Goal: Task Accomplishment & Management: Manage account settings

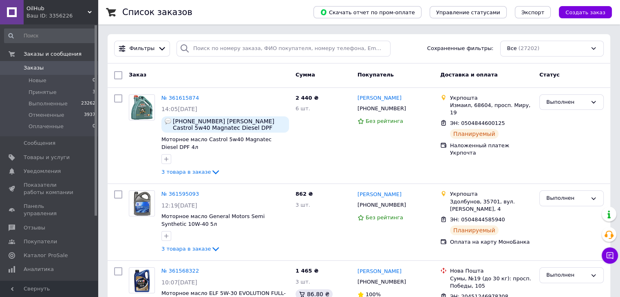
click at [29, 63] on link "Заказы 0" at bounding box center [50, 68] width 100 height 14
click at [29, 66] on span "Заказы" at bounding box center [34, 67] width 20 height 7
click at [44, 90] on span "Принятые" at bounding box center [43, 92] width 28 height 7
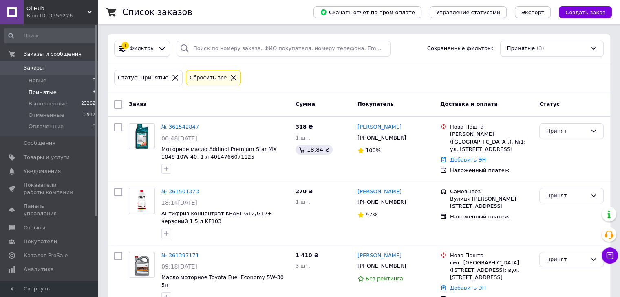
click at [53, 67] on span "Заказы" at bounding box center [50, 67] width 52 height 7
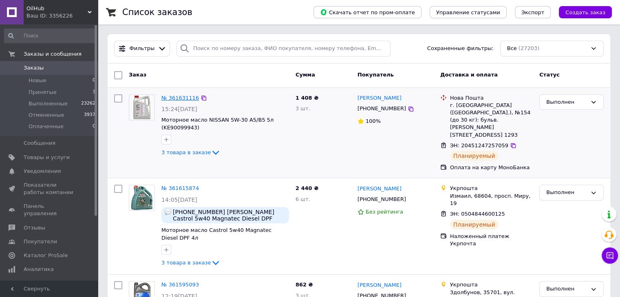
click at [186, 97] on link "№ 361631116" at bounding box center [179, 98] width 37 height 6
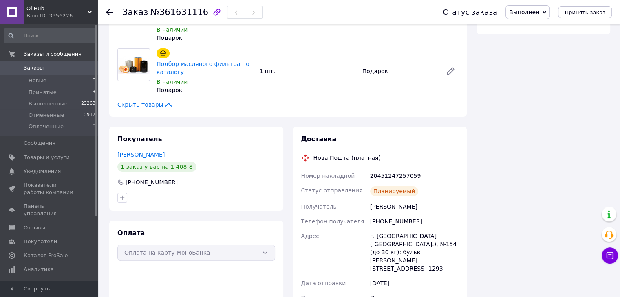
scroll to position [235, 0]
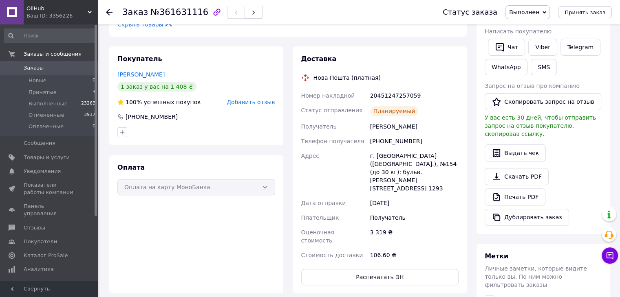
click at [404, 88] on div "20451247257059" at bounding box center [414, 95] width 92 height 15
copy div "20451247257059"
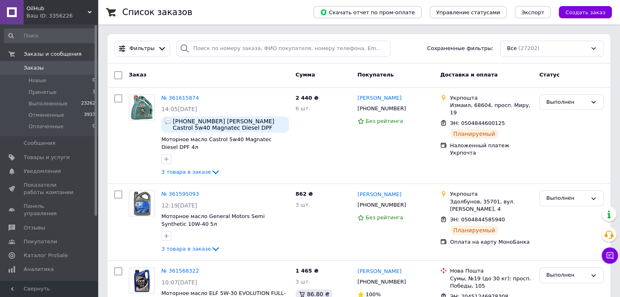
click at [605, 13] on span "Создать заказ" at bounding box center [585, 12] width 40 height 6
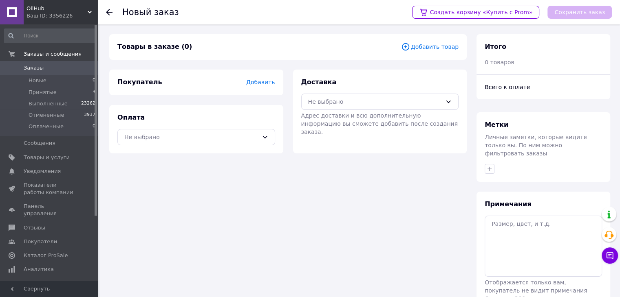
click at [258, 82] on span "Добавить" at bounding box center [260, 82] width 29 height 7
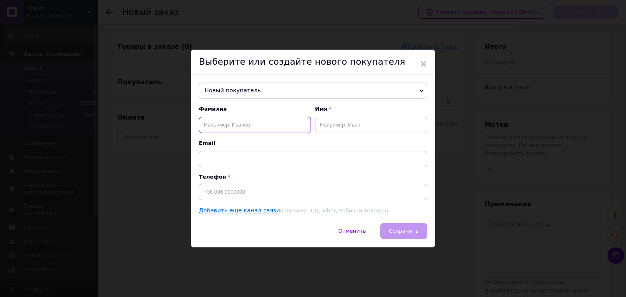
click at [240, 128] on input "text" at bounding box center [255, 125] width 112 height 16
type input "[PERSON_NAME]"
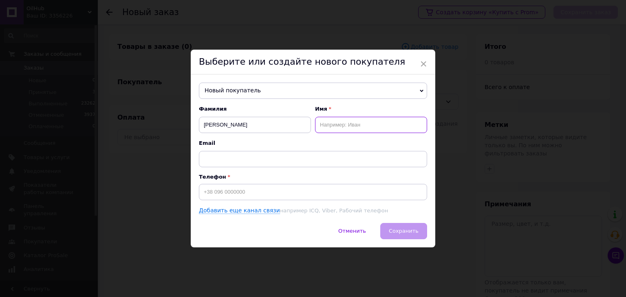
click at [339, 128] on input "text" at bounding box center [371, 125] width 112 height 16
type input "[PERSON_NAME]"
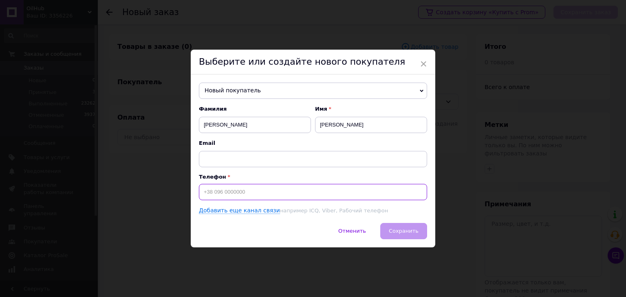
click at [236, 192] on input at bounding box center [313, 192] width 228 height 16
paste input "[PHONE_NUMBER]"
type input "[PHONE_NUMBER]"
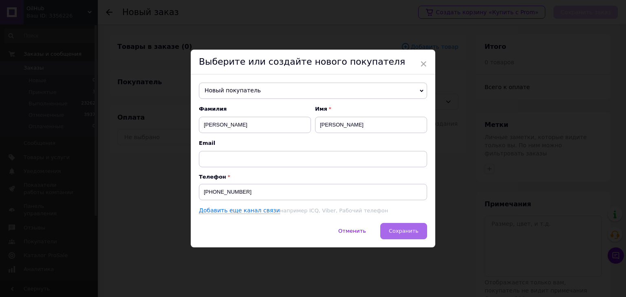
click at [396, 231] on span "Сохранить" at bounding box center [404, 231] width 30 height 6
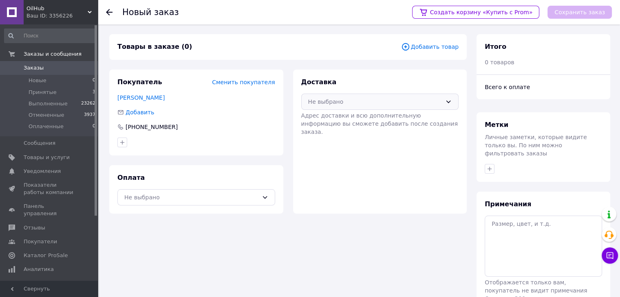
click at [350, 106] on div "Не выбрано" at bounding box center [380, 102] width 158 height 16
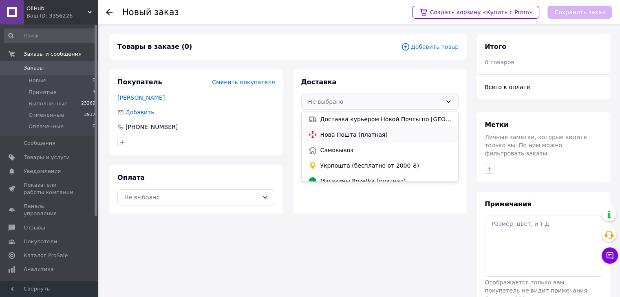
click at [336, 138] on span "Нова Пошта (платная)" at bounding box center [386, 135] width 132 height 8
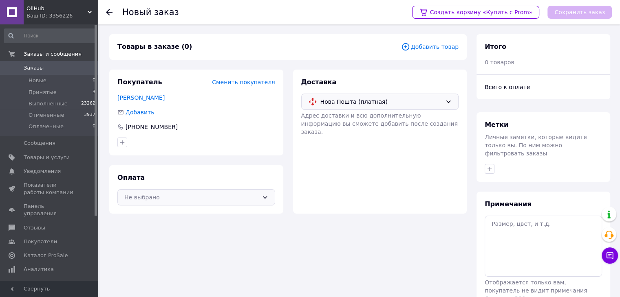
click at [262, 198] on icon at bounding box center [265, 197] width 7 height 7
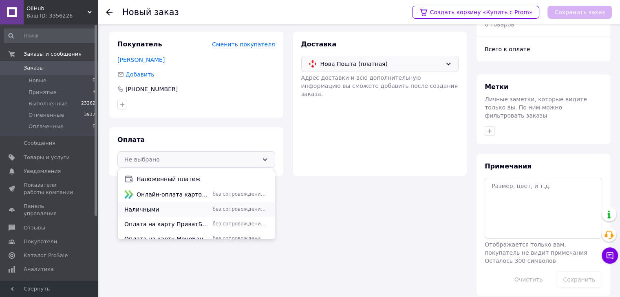
scroll to position [20, 0]
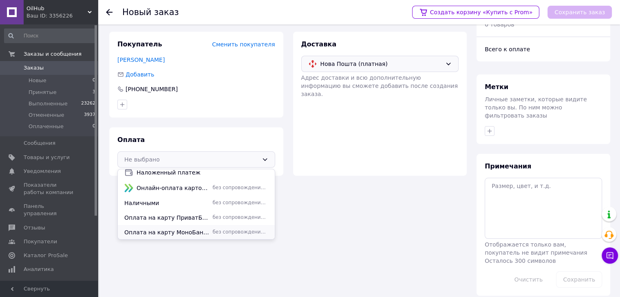
click at [185, 231] on span "Оплата на карту МоноБанка" at bounding box center [166, 233] width 85 height 8
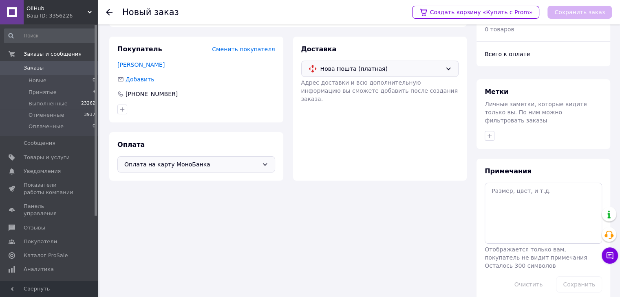
scroll to position [0, 0]
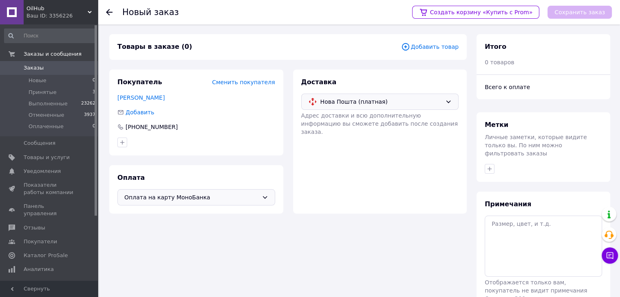
click at [422, 45] on span "Добавить товар" at bounding box center [429, 46] width 57 height 9
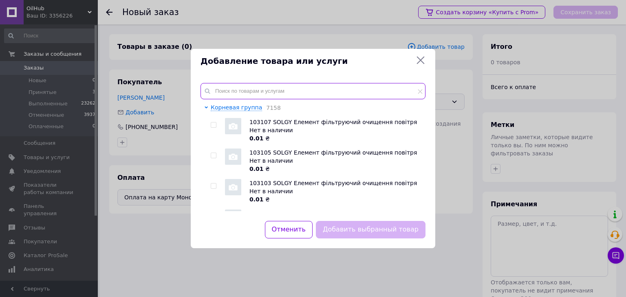
click at [262, 92] on input "text" at bounding box center [312, 91] width 225 height 16
click at [288, 93] on input "text" at bounding box center [312, 91] width 225 height 16
paste input "NISSAN 5W-30 A5/B5 5л"
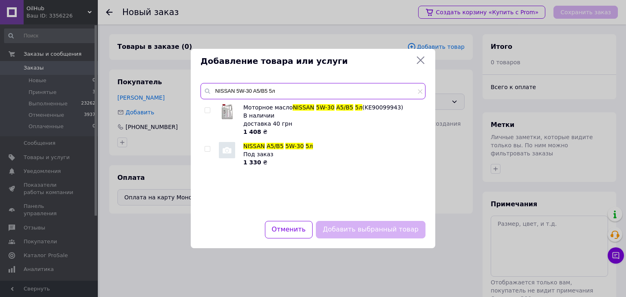
type input "NISSAN 5W-30 A5/B5 5л"
click at [230, 115] on img at bounding box center [227, 112] width 12 height 16
checkbox input "true"
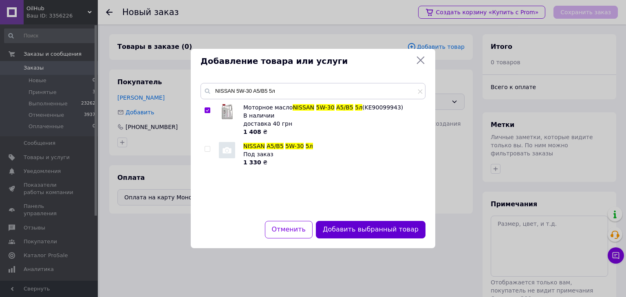
click at [364, 229] on button "Добавить выбранный товар" at bounding box center [371, 230] width 110 height 18
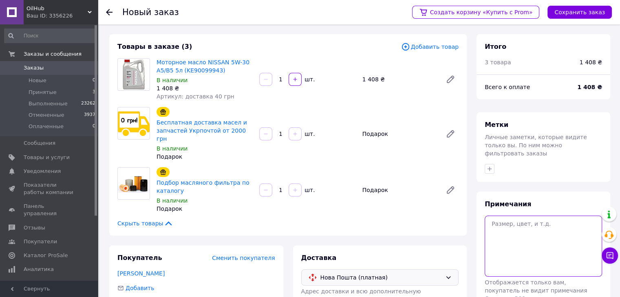
drag, startPoint x: 504, startPoint y: 240, endPoint x: 504, endPoint y: 231, distance: 9.4
click at [504, 239] on textarea at bounding box center [542, 246] width 117 height 61
paste textarea "Олива 0W20 Nissan Motor Oil (5L) 2340грн бм ф.мас. W 67/1 329грн ф.пов. C 20 90…"
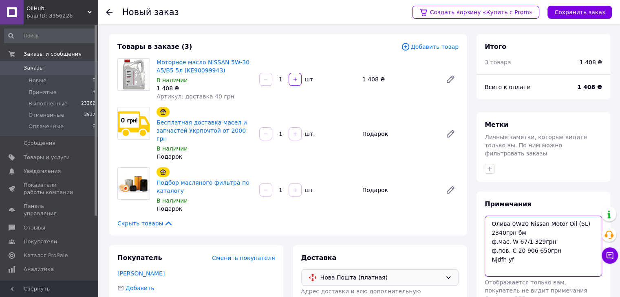
drag, startPoint x: 520, startPoint y: 254, endPoint x: 482, endPoint y: 247, distance: 38.0
click at [482, 247] on div "Примечания Олива 0W20 Nissan Motor Oil (5L) 2340грн бм ф.мас. W 67/1 329грн ф.п…" at bounding box center [543, 263] width 134 height 142
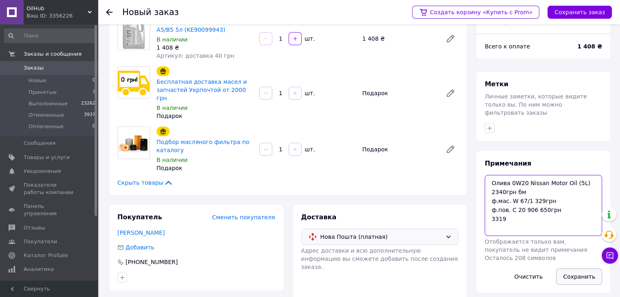
type textarea "Олива 0W20 Nissan Motor Oil (5L) 2340грн бм ф.мас. W 67/1 329грн ф.пов. C 20 90…"
click at [572, 271] on button "Сохранить" at bounding box center [579, 277] width 46 height 16
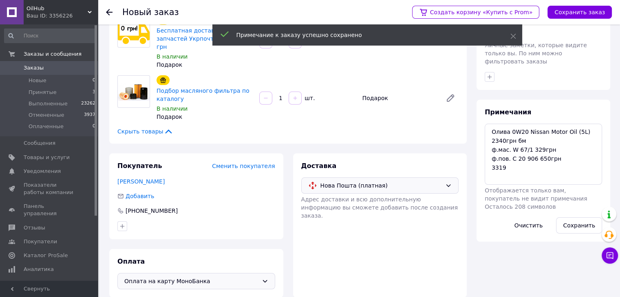
scroll to position [95, 0]
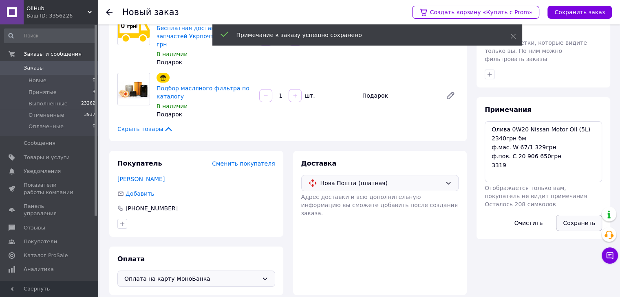
click at [575, 218] on button "Сохранить" at bounding box center [579, 223] width 46 height 16
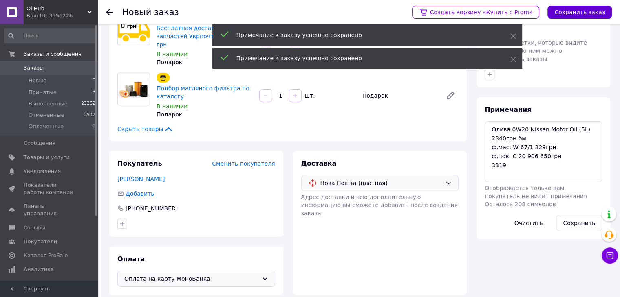
click at [577, 7] on button "Сохранить заказ" at bounding box center [579, 12] width 64 height 13
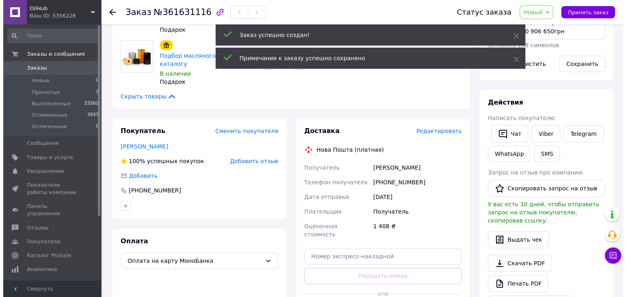
scroll to position [204, 0]
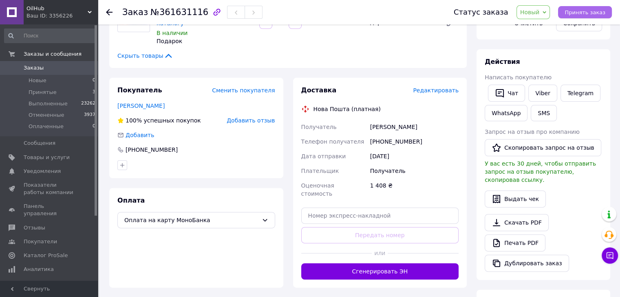
click at [574, 12] on span "Принять заказ" at bounding box center [584, 12] width 41 height 6
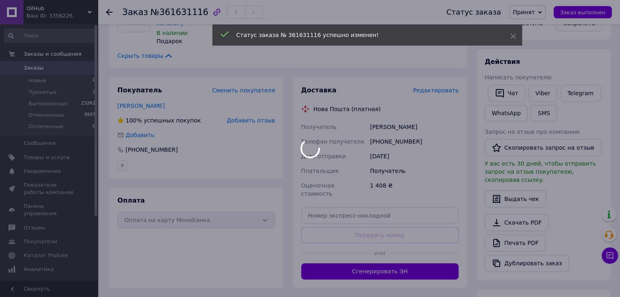
click at [438, 84] on div at bounding box center [310, 148] width 620 height 297
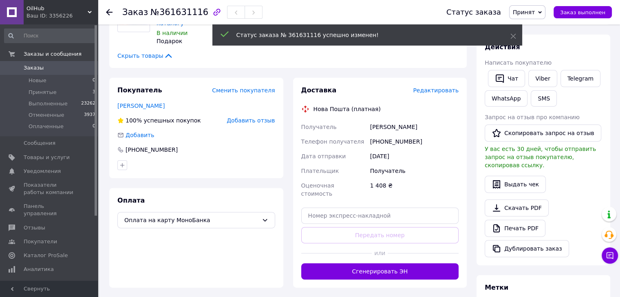
click at [438, 87] on span "Редактировать" at bounding box center [436, 90] width 46 height 7
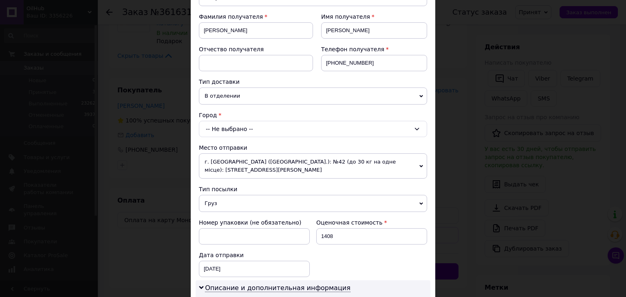
scroll to position [122, 0]
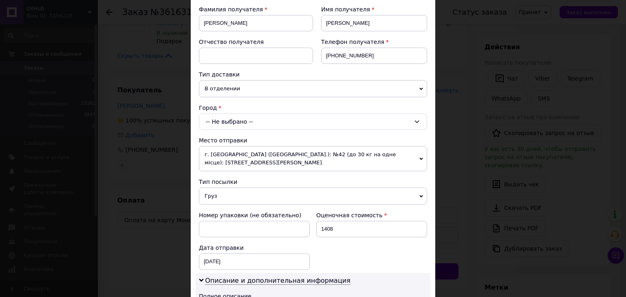
click at [220, 116] on div "-- Не выбрано --" at bounding box center [313, 122] width 228 height 16
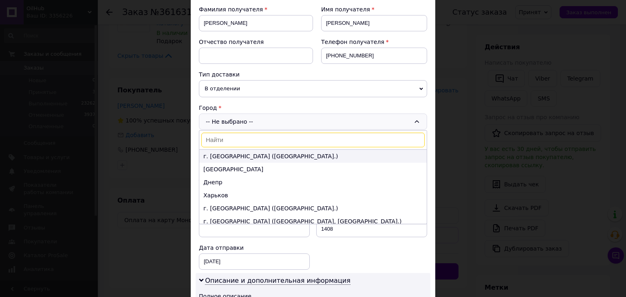
click at [210, 153] on li "г. [GEOGRAPHIC_DATA] ([GEOGRAPHIC_DATA].)" at bounding box center [312, 156] width 227 height 13
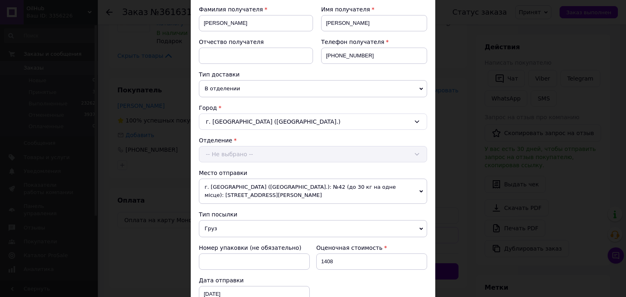
click at [212, 152] on div "Отделение -- Не выбрано --" at bounding box center [313, 150] width 228 height 26
click at [223, 154] on div "-- Не выбрано --" at bounding box center [313, 154] width 228 height 16
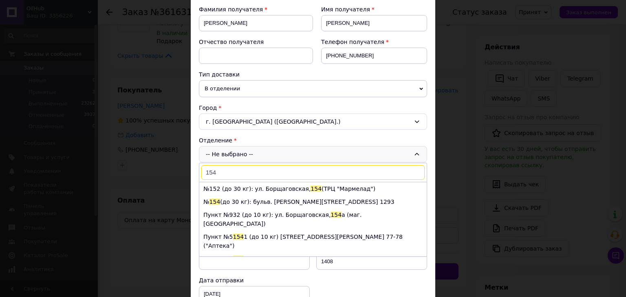
type input "154"
click at [227, 198] on li "№ 154 (до 30 кг): бульв. [PERSON_NAME][STREET_ADDRESS] 1293" at bounding box center [312, 202] width 227 height 13
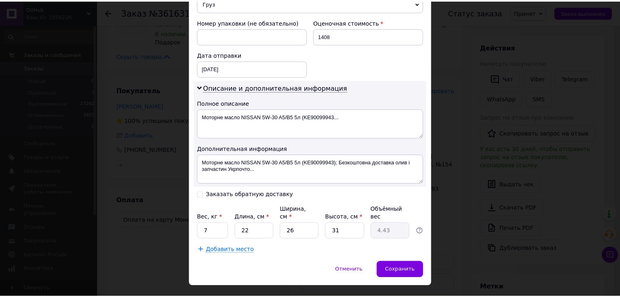
scroll to position [355, 0]
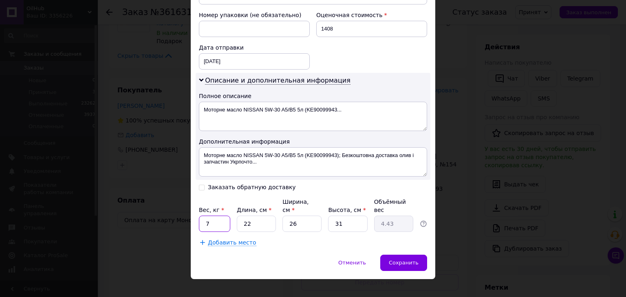
click at [219, 216] on input "7" at bounding box center [214, 224] width 31 height 16
type input "5"
click at [303, 216] on input "26" at bounding box center [301, 224] width 39 height 16
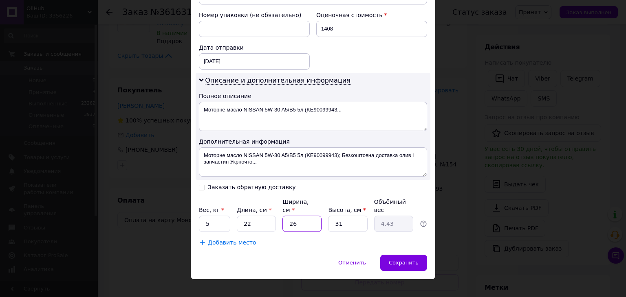
type input "1"
type input "0.17"
type input "12"
type input "2.05"
type input "12"
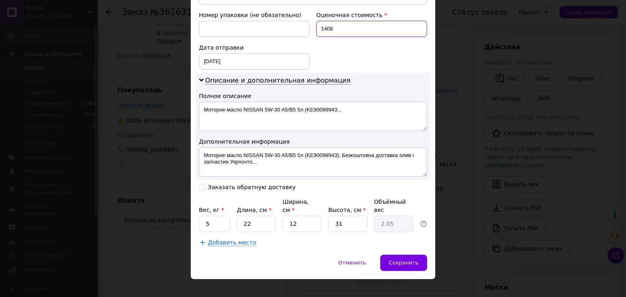
click at [336, 31] on input "1408" at bounding box center [371, 29] width 111 height 16
type input "3319"
click at [396, 260] on span "Сохранить" at bounding box center [404, 263] width 30 height 6
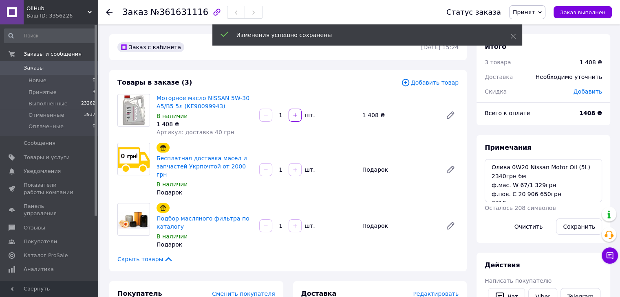
scroll to position [9, 0]
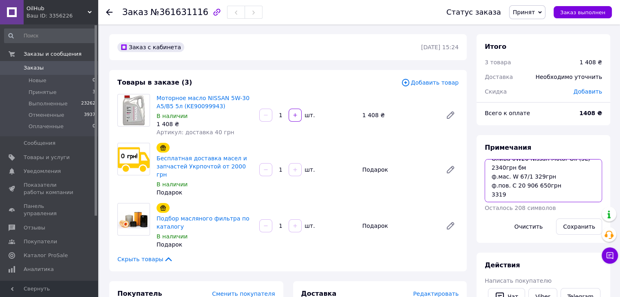
click at [557, 185] on textarea "Олива 0W20 Nissan Motor Oil (5L) 2340грн бм ф.мас. W 67/1 329грн ф.пов. C 20 90…" at bounding box center [542, 180] width 117 height 43
type textarea "Олива 0W20 Nissan Motor Oil (5L) 2340грн бм ф.мас. W 67/1 329грн ф.пов. C 20 90…"
click at [566, 227] on button "Сохранить" at bounding box center [579, 227] width 46 height 16
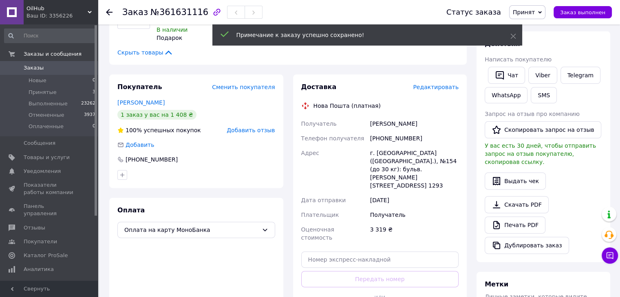
scroll to position [285, 0]
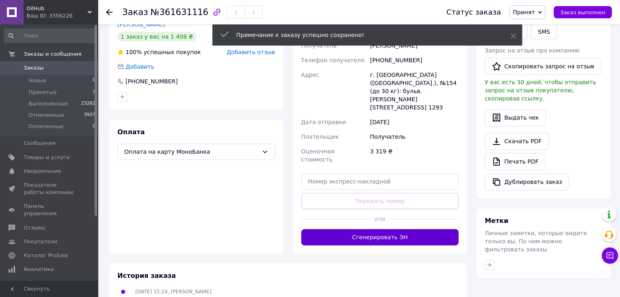
click at [372, 229] on button "Сгенерировать ЭН" at bounding box center [380, 237] width 158 height 16
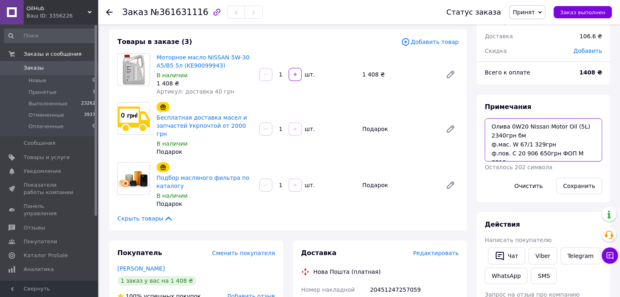
scroll to position [9, 0]
drag, startPoint x: 491, startPoint y: 127, endPoint x: 572, endPoint y: 141, distance: 83.1
click at [572, 141] on textarea "Олива 0W20 Nissan Motor Oil (5L) 2340грн бм ф.мас. W 67/1 329грн ф.пов. C 20 90…" at bounding box center [542, 140] width 117 height 43
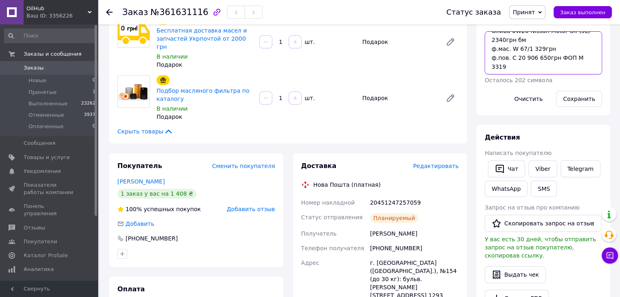
scroll to position [204, 0]
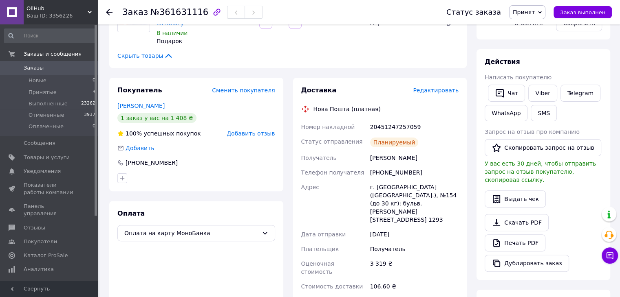
click at [383, 123] on div "20451247257059" at bounding box center [414, 127] width 92 height 15
copy div "20451247257059"
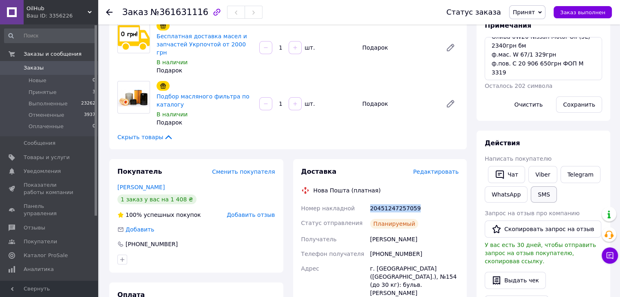
click at [538, 191] on button "SMS" at bounding box center [544, 195] width 26 height 16
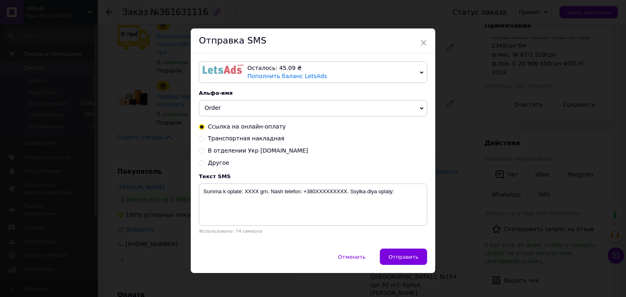
click at [219, 107] on span "Order" at bounding box center [313, 108] width 228 height 16
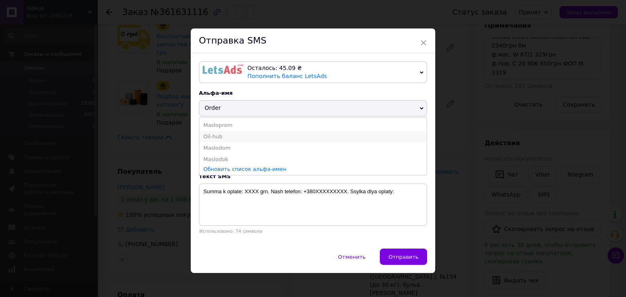
click at [227, 137] on li "Oil-hub" at bounding box center [312, 136] width 227 height 11
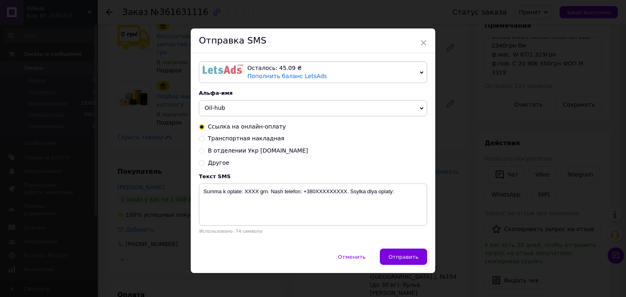
click at [225, 139] on span "Транспортная накладная" at bounding box center [246, 138] width 77 height 7
click at [205, 139] on input "Транспортная накладная" at bounding box center [202, 138] width 6 height 6
radio input "true"
radio input "false"
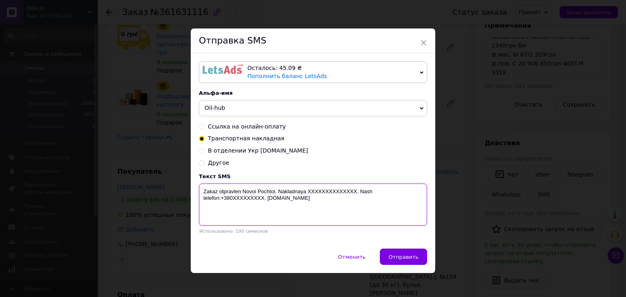
drag, startPoint x: 307, startPoint y: 194, endPoint x: 355, endPoint y: 216, distance: 52.7
click at [354, 214] on textarea "Zakaz otpravlen Novoi Pochtoi. Nakladnaya XXXXXXXXXXXXXX. Nash telefon:+380XXXX…" at bounding box center [313, 205] width 228 height 42
paste textarea "20451247257059"
type textarea "Zakaz otpravlen Novoi Pochtoi. Nakladnaya 20451247257059"
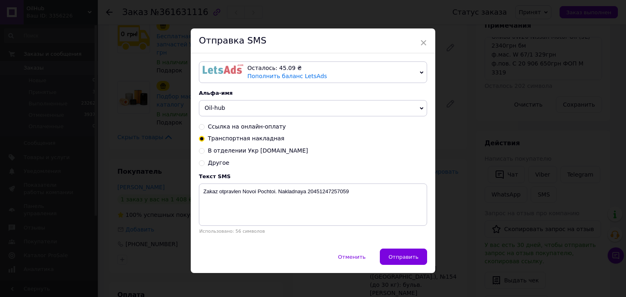
click at [404, 258] on span "Отправить" at bounding box center [403, 257] width 30 height 6
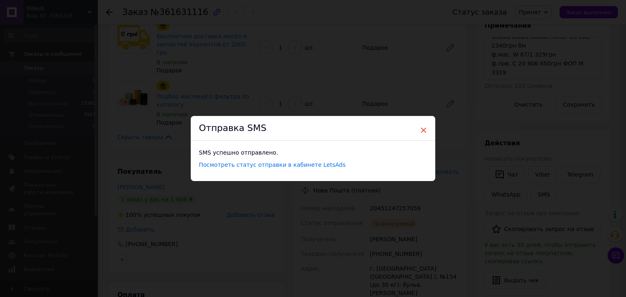
click at [422, 127] on span "×" at bounding box center [423, 130] width 7 height 14
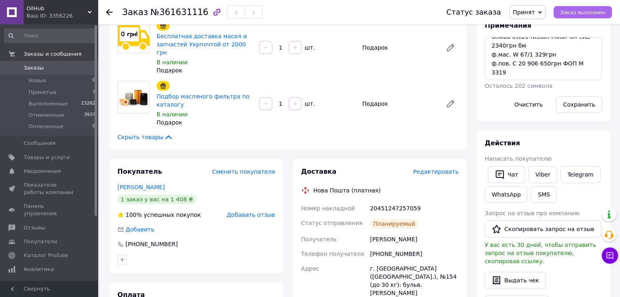
click at [591, 14] on span "Заказ выполнен" at bounding box center [582, 12] width 45 height 6
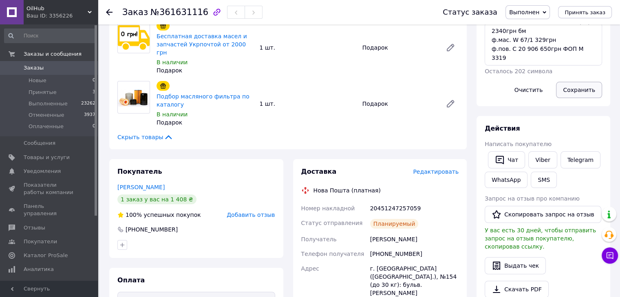
click at [580, 88] on button "Сохранить" at bounding box center [579, 90] width 46 height 16
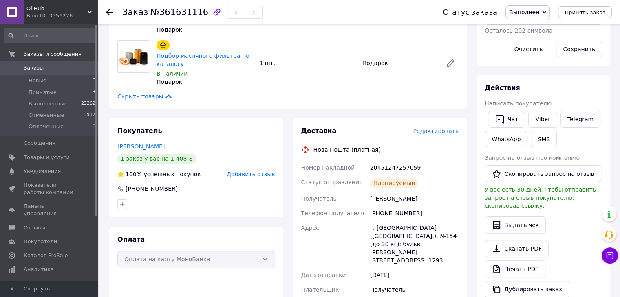
click at [380, 161] on div "20451247257059" at bounding box center [414, 168] width 92 height 15
copy div "20451247257059"
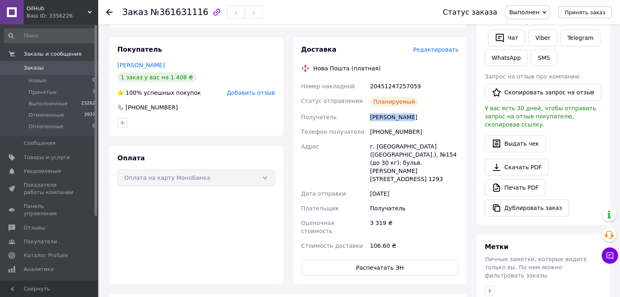
drag, startPoint x: 367, startPoint y: 109, endPoint x: 405, endPoint y: 110, distance: 38.7
click at [405, 110] on div "Номер накладной 20451247257059 Статус отправления Планируемый Получатель [PERSO…" at bounding box center [379, 166] width 161 height 174
copy div "Получатель [PERSON_NAME]"
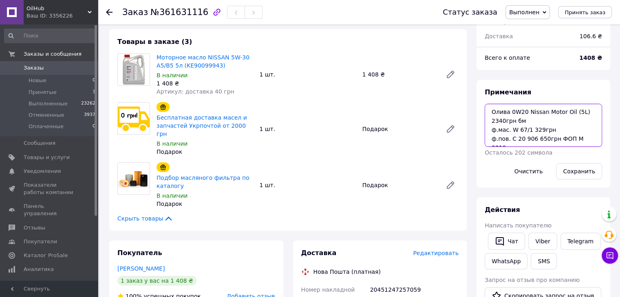
scroll to position [9, 0]
drag, startPoint x: 490, startPoint y: 111, endPoint x: 552, endPoint y: 132, distance: 65.3
click at [552, 132] on textarea "Олива 0W20 Nissan Motor Oil (5L) 2340грн бм ф.мас. W 67/1 329грн ф.пов. C 20 90…" at bounding box center [542, 125] width 117 height 43
click at [565, 136] on textarea "ФООлива 0W20 Nissan Motor Oil (5L) 2340грн бм ф.мас. W 67/1 329грн ф.пов. C 20 …" at bounding box center [542, 125] width 117 height 43
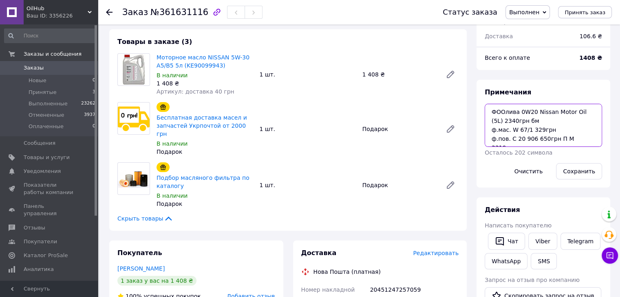
type textarea "Олива 0W20 Nissan Motor Oil (5L) 2340грн бм ф.мас. W 67/1 329грн ф.пов. C 20 90…"
drag, startPoint x: 517, startPoint y: 118, endPoint x: 496, endPoint y: 113, distance: 21.7
click at [517, 118] on textarea "Олива 0W20 Nissan Motor Oil (5L) 2340грн бм ф.мас. W 67/1 329грн ф.пов. C 20 90…" at bounding box center [542, 125] width 117 height 43
click at [494, 110] on textarea "Олива 0W20 Nissan Motor Oil (5L) 2340грн бм ф.мас. W 67/1 329грн ф.пов. C 20 90…" at bounding box center [542, 125] width 117 height 43
click at [492, 111] on textarea "Олива 0W20 Nissan Motor Oil (5L) 2340грн бм ф.мас. W 67/1 329грн ф.пов. C 20 90…" at bounding box center [542, 125] width 117 height 43
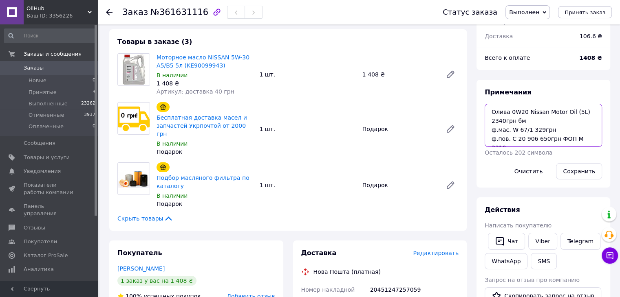
scroll to position [9, 0]
drag, startPoint x: 491, startPoint y: 111, endPoint x: 552, endPoint y: 144, distance: 69.3
click at [552, 144] on textarea "Олива 0W20 Nissan Motor Oil (5L) 2340грн бм ф.мас. W 67/1 329грн ф.пов. C 20 90…" at bounding box center [542, 125] width 117 height 43
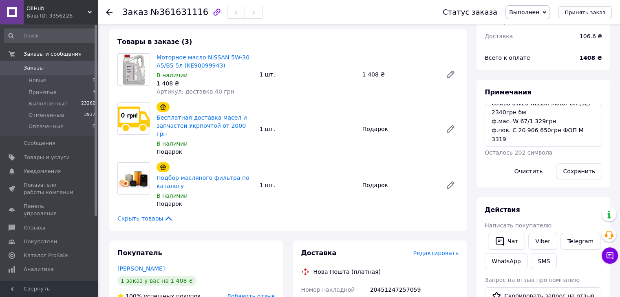
click at [33, 66] on span "Заказы" at bounding box center [34, 67] width 20 height 7
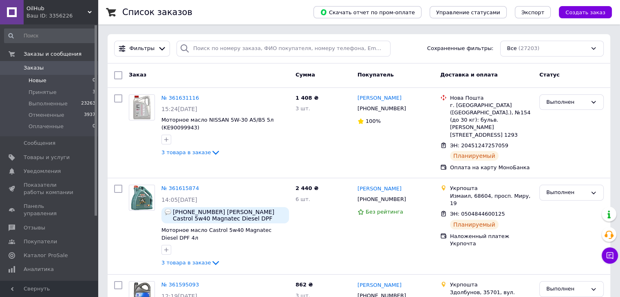
click at [36, 82] on span "Новые" at bounding box center [38, 80] width 18 height 7
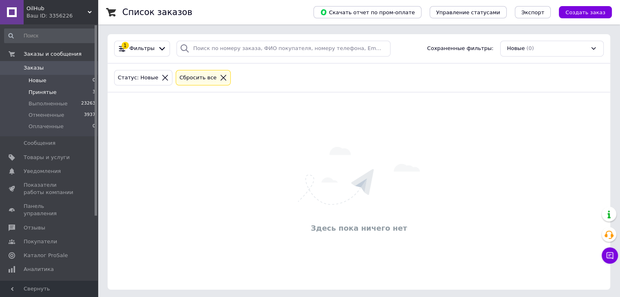
click at [47, 89] on span "Принятые" at bounding box center [43, 92] width 28 height 7
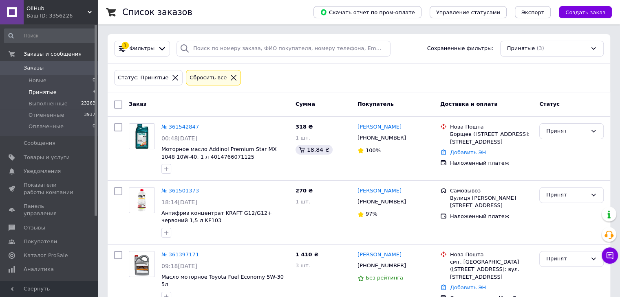
click at [40, 70] on span "Заказы" at bounding box center [34, 67] width 20 height 7
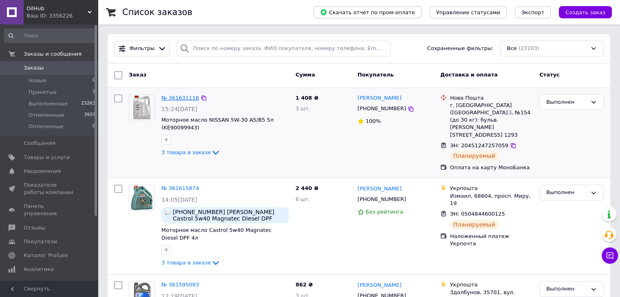
click at [189, 98] on link "№ 361631116" at bounding box center [179, 98] width 37 height 6
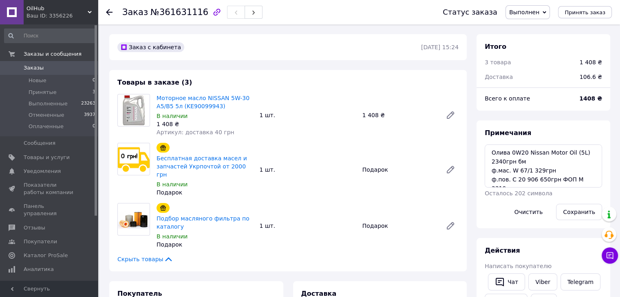
click at [42, 69] on span "Заказы" at bounding box center [50, 67] width 52 height 7
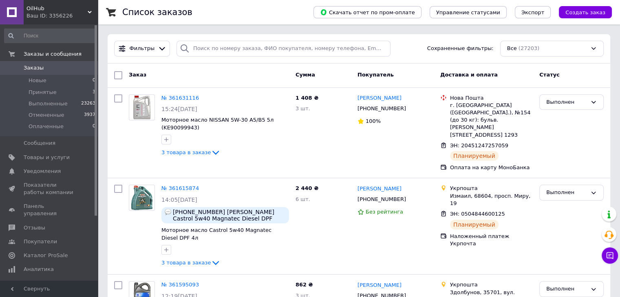
click at [24, 68] on span "Заказы" at bounding box center [34, 67] width 20 height 7
